Goal: Navigation & Orientation: Find specific page/section

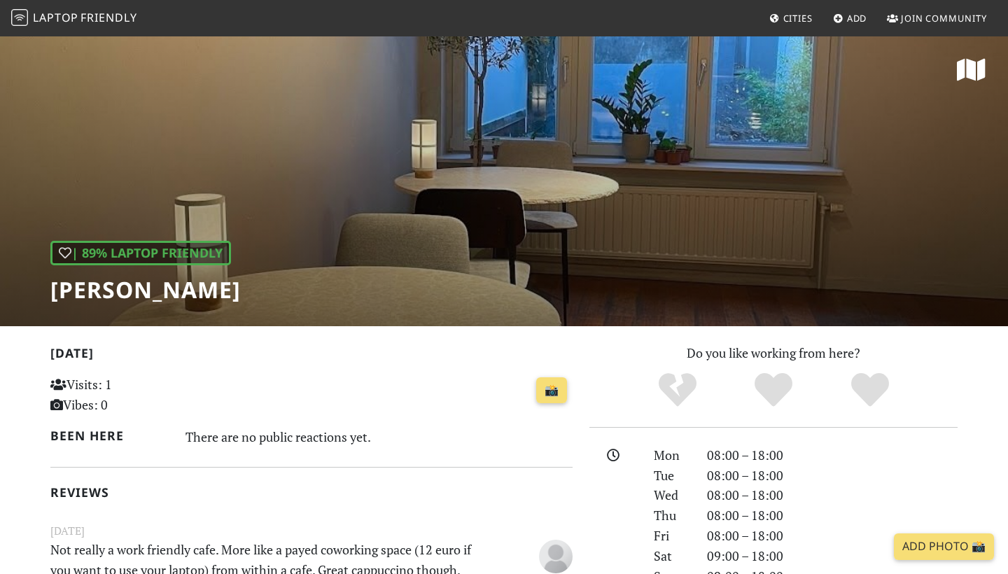
click at [79, 18] on span "Laptop Friendly" at bounding box center [74, 17] width 126 height 15
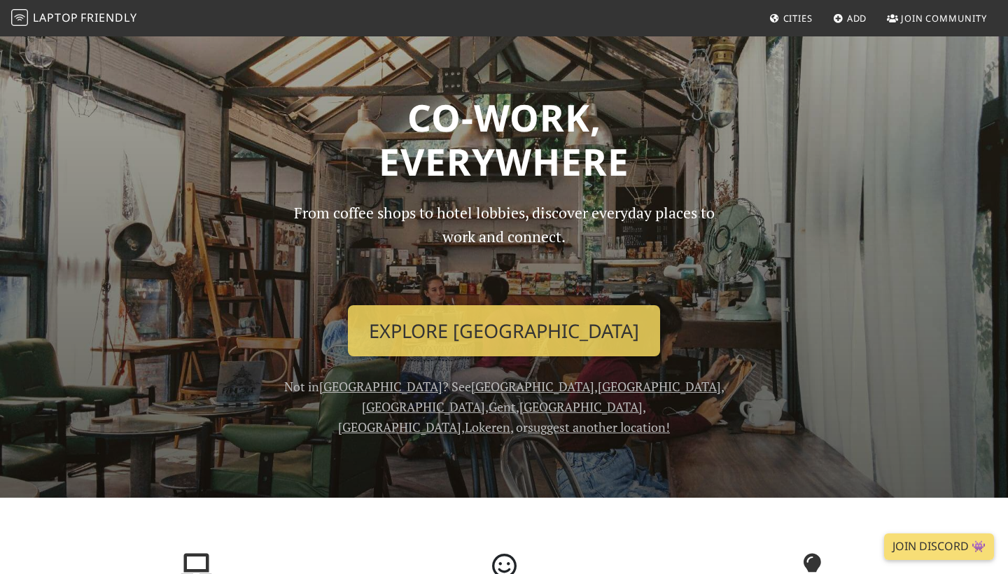
click at [788, 13] on span "Cities" at bounding box center [798, 18] width 29 height 13
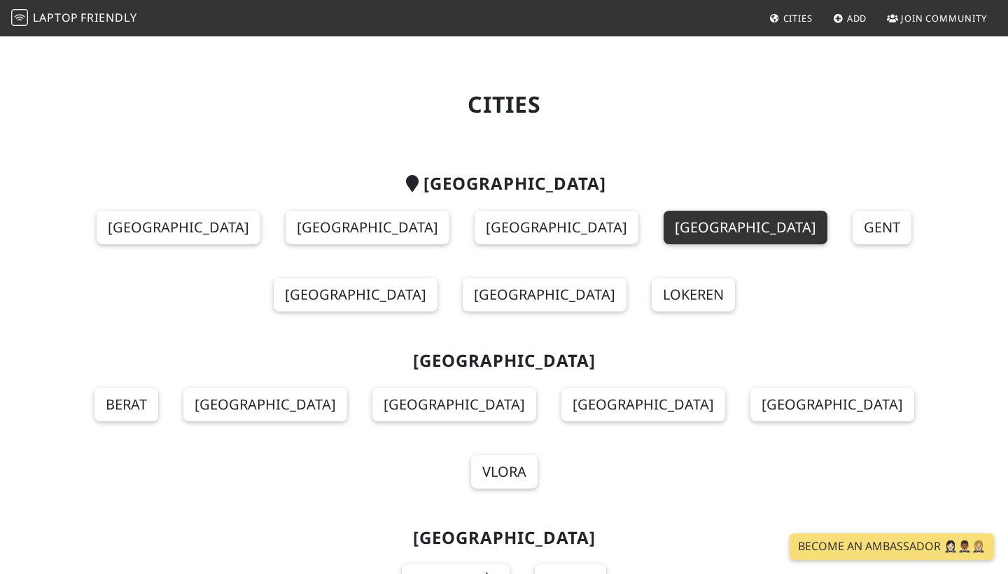
click at [664, 235] on link "Brussels" at bounding box center [746, 228] width 164 height 34
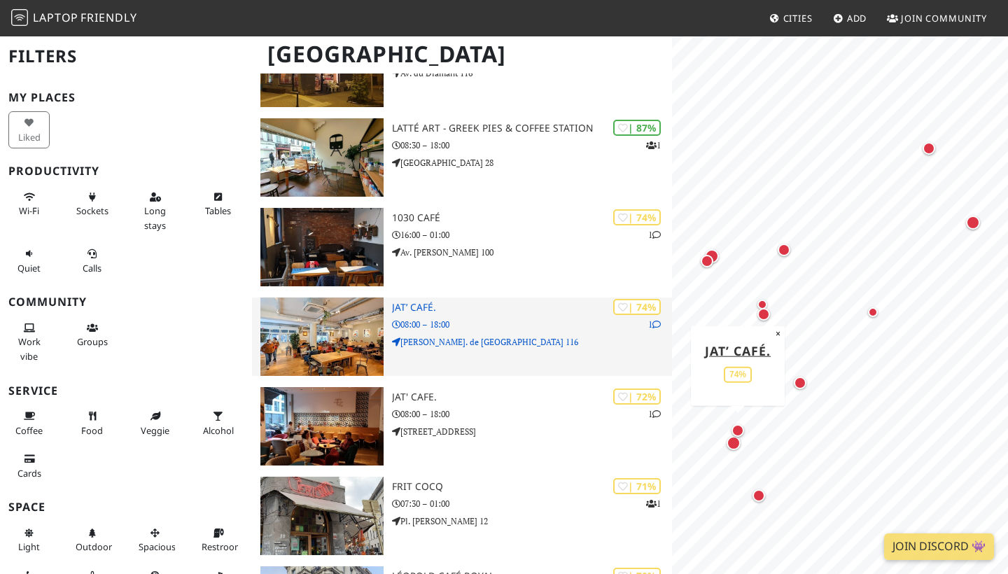
scroll to position [272, 0]
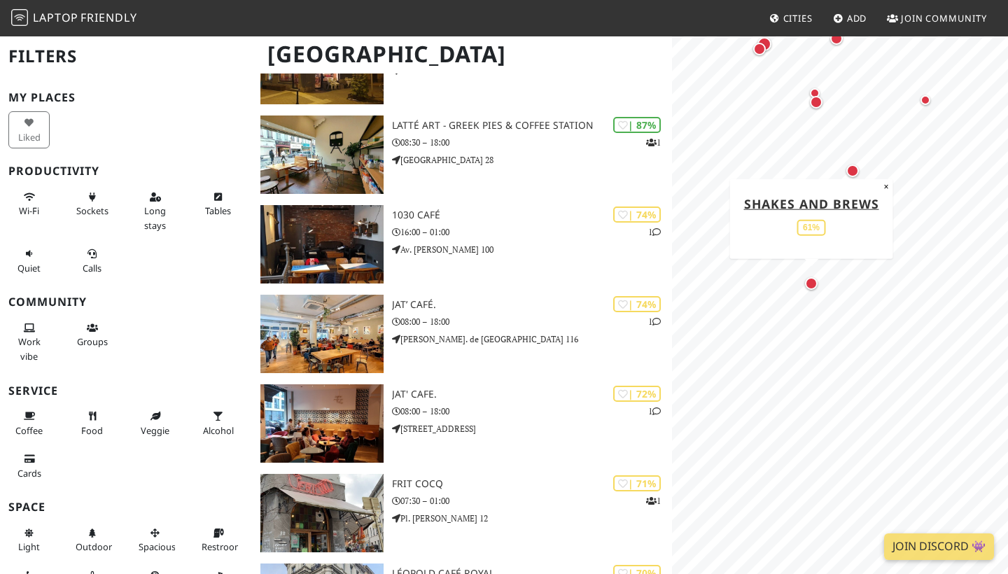
click at [810, 280] on div "Map marker" at bounding box center [811, 283] width 13 height 13
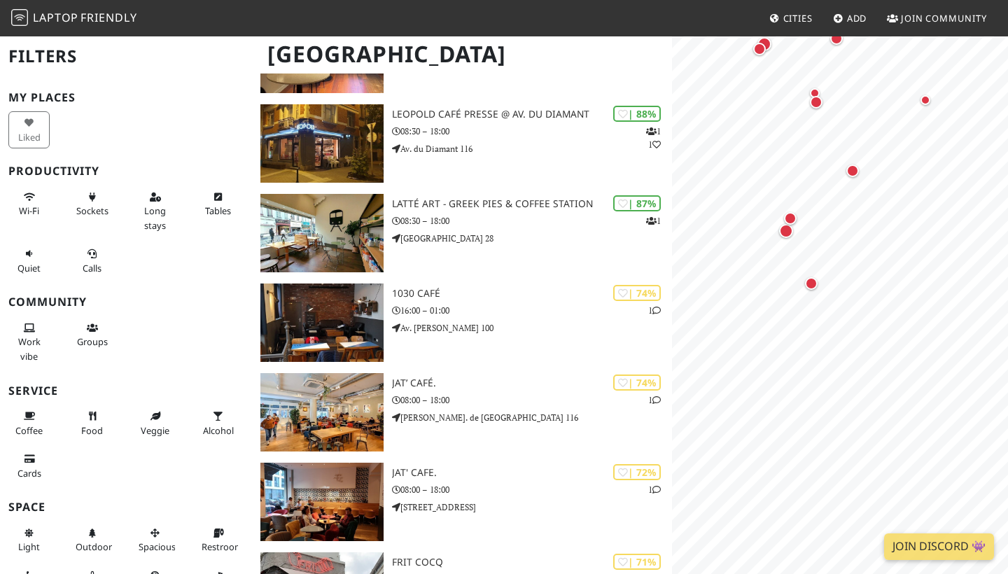
scroll to position [186, 0]
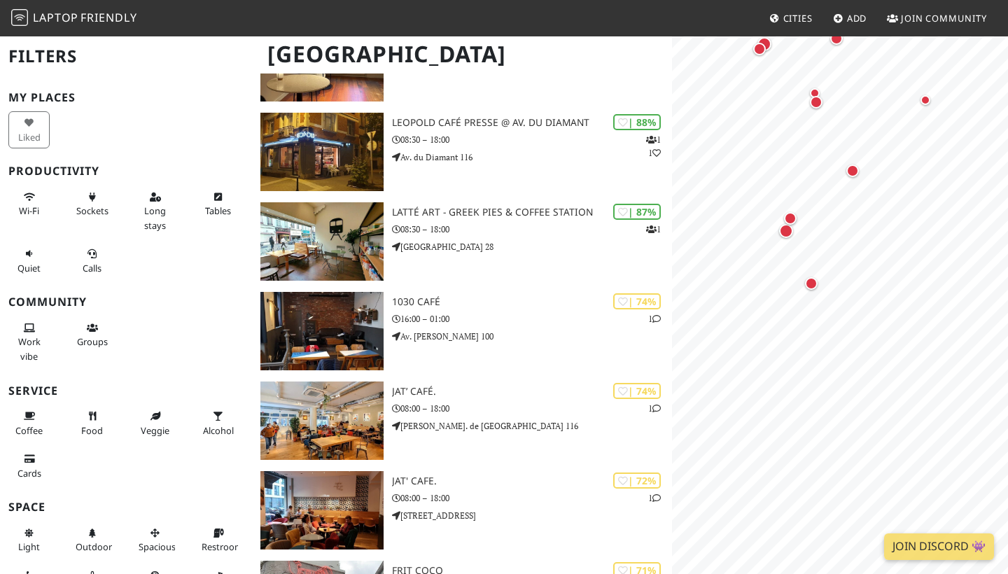
click at [787, 236] on div "Map marker" at bounding box center [786, 231] width 14 height 14
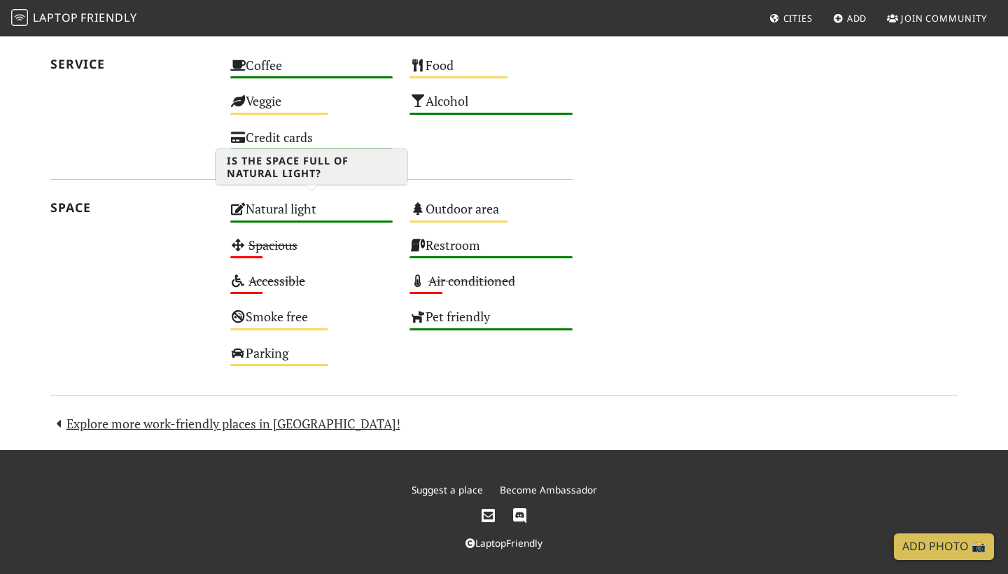
scroll to position [874, 0]
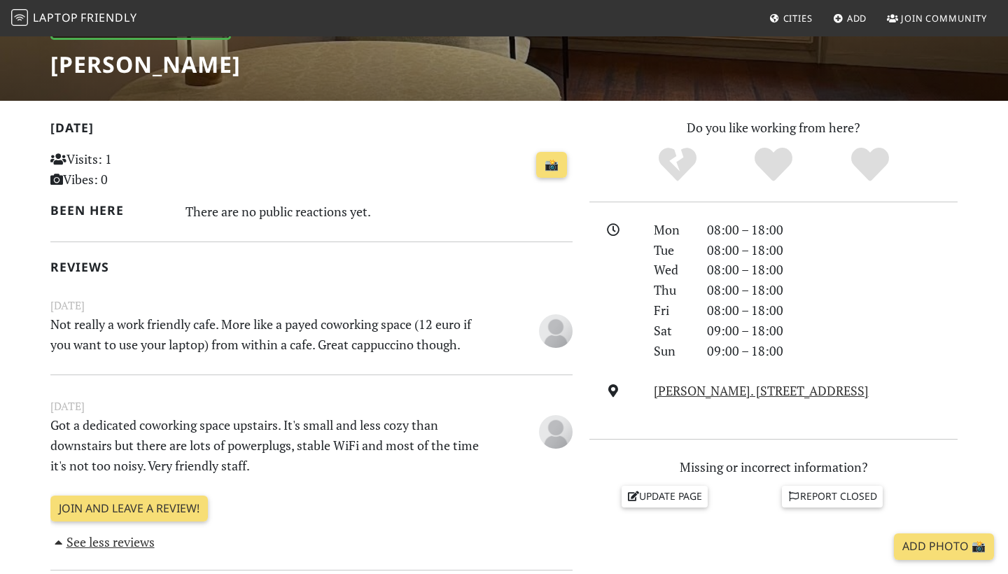
scroll to position [261, 0]
